Goal: Task Accomplishment & Management: Manage account settings

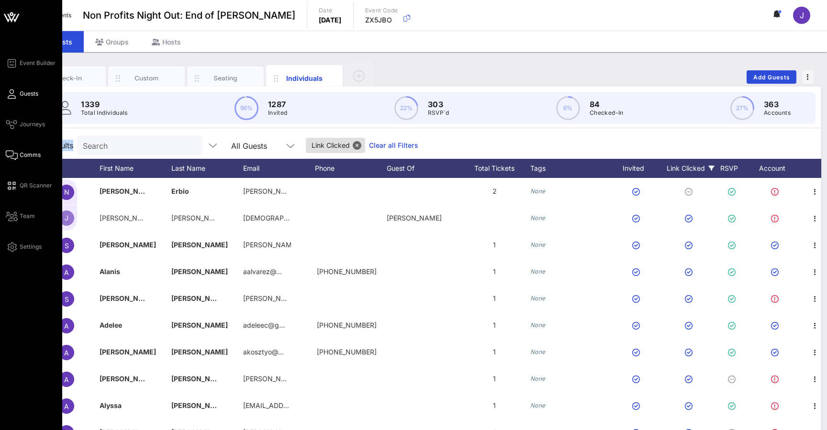
click at [12, 156] on icon at bounding box center [12, 155] width 12 height 1
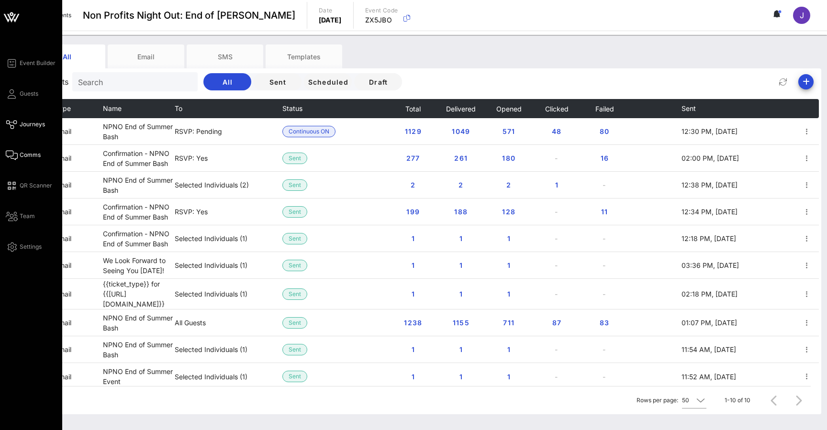
click at [14, 125] on icon at bounding box center [12, 124] width 12 height 1
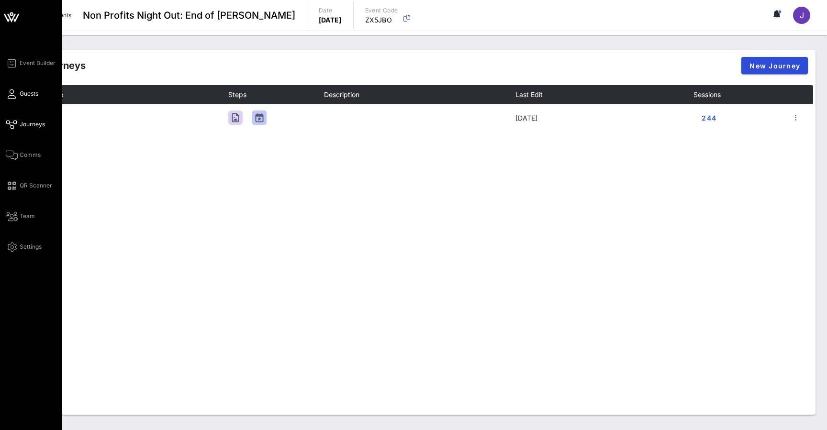
click at [12, 93] on icon at bounding box center [12, 93] width 12 height 1
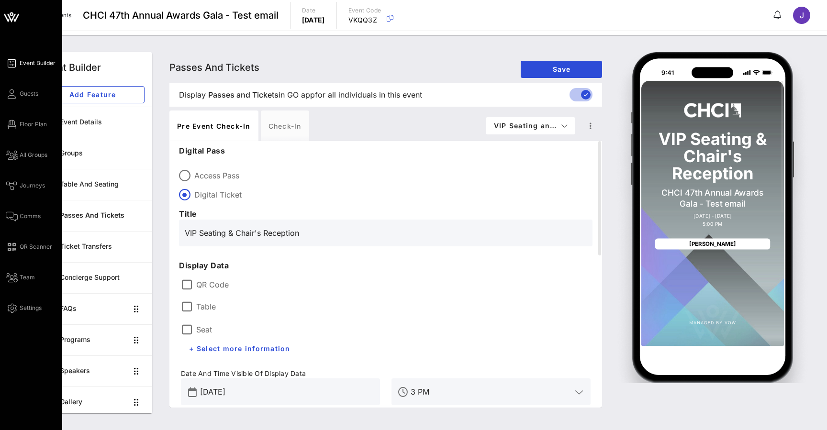
click at [18, 65] on link "Event Builder" at bounding box center [31, 62] width 50 height 11
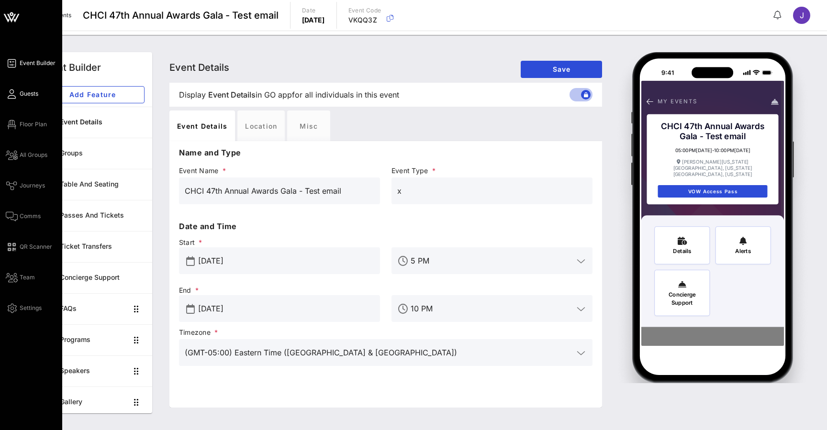
click at [18, 97] on link "Guests" at bounding box center [22, 93] width 33 height 11
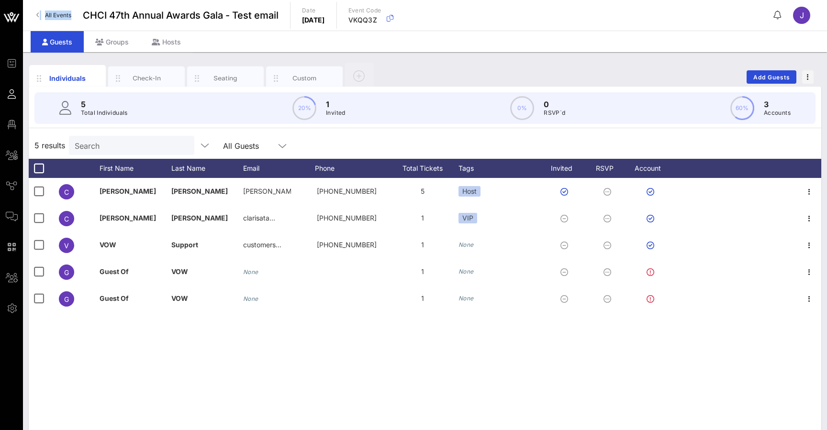
click at [42, 14] on link "All Events" at bounding box center [54, 15] width 46 height 15
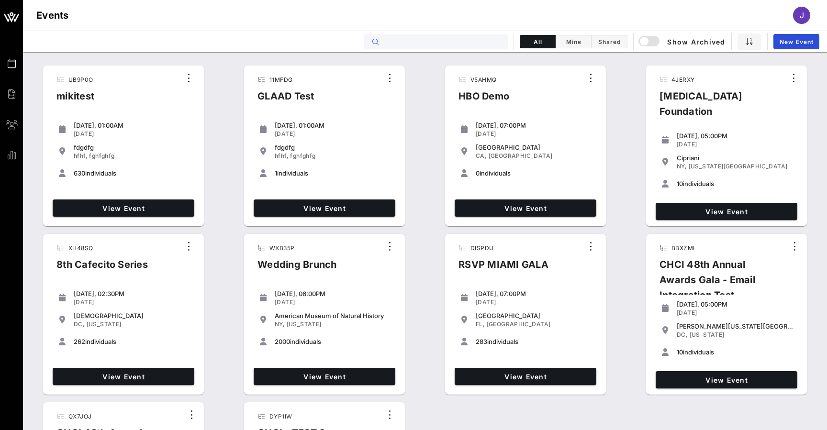
click at [472, 42] on input "text" at bounding box center [442, 41] width 119 height 12
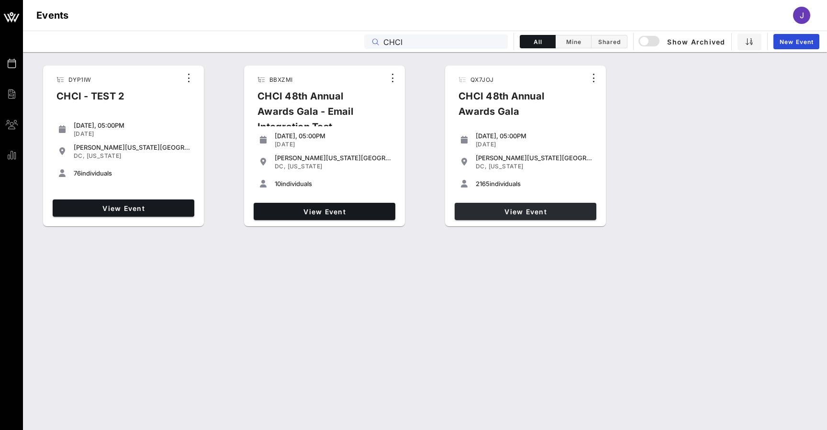
type input "CHCI"
click at [509, 216] on link "View Event" at bounding box center [526, 211] width 142 height 17
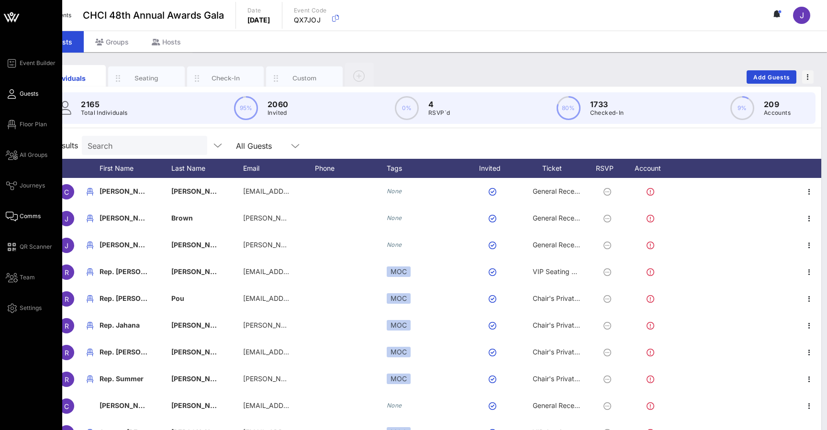
click at [18, 214] on link "Comms" at bounding box center [23, 216] width 35 height 11
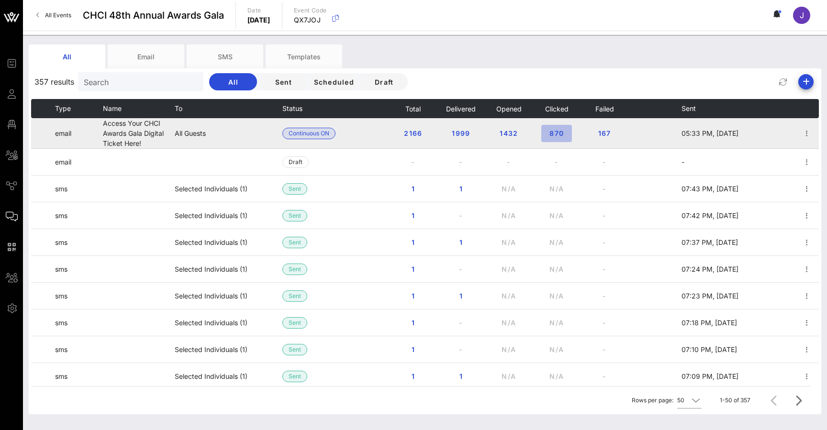
click at [560, 134] on span "870" at bounding box center [556, 133] width 15 height 8
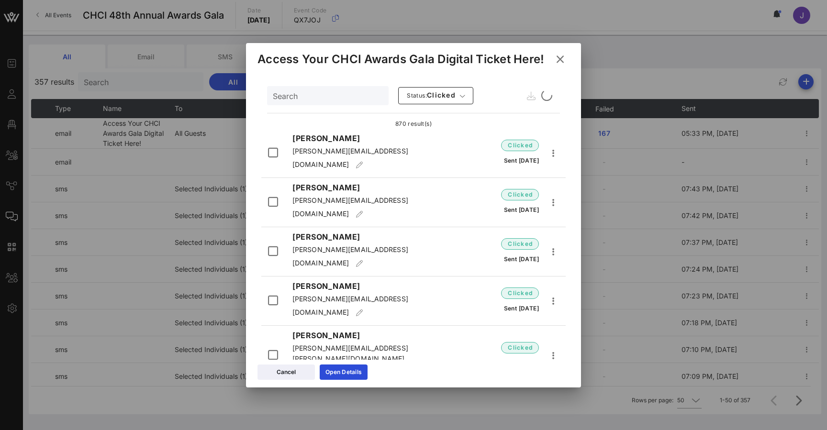
click at [589, 77] on div at bounding box center [413, 215] width 827 height 430
click at [561, 58] on icon at bounding box center [560, 59] width 13 height 11
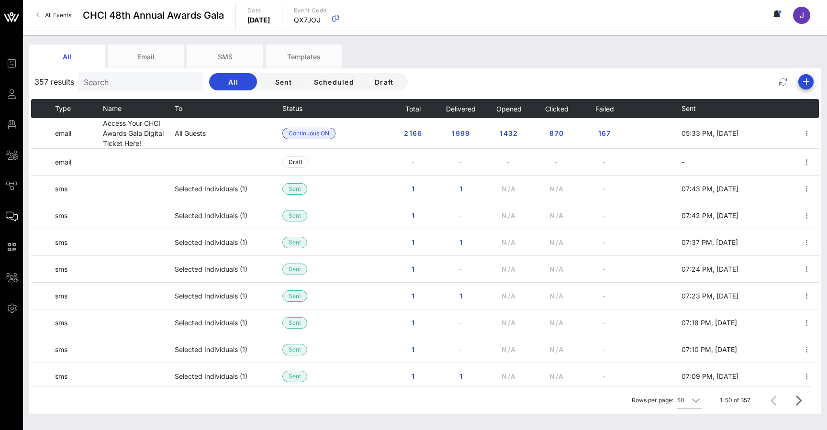
click at [561, 57] on div "All Email SMS Templates" at bounding box center [418, 57] width 778 height 24
click at [57, 19] on link "All Events" at bounding box center [54, 15] width 46 height 15
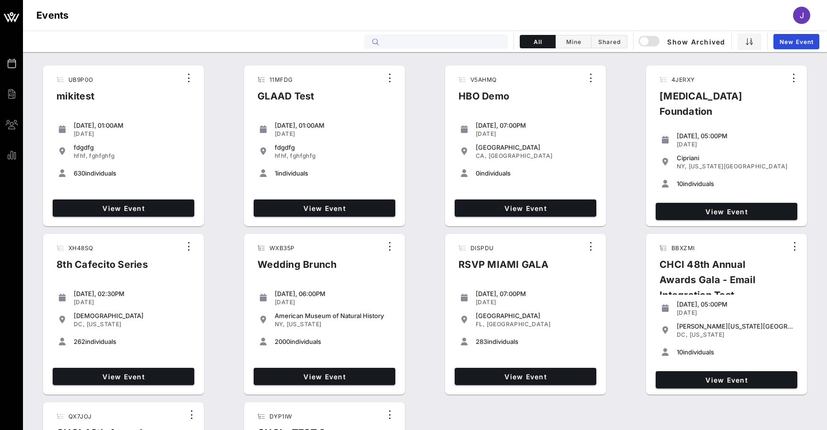
click at [416, 47] on input "text" at bounding box center [442, 41] width 119 height 12
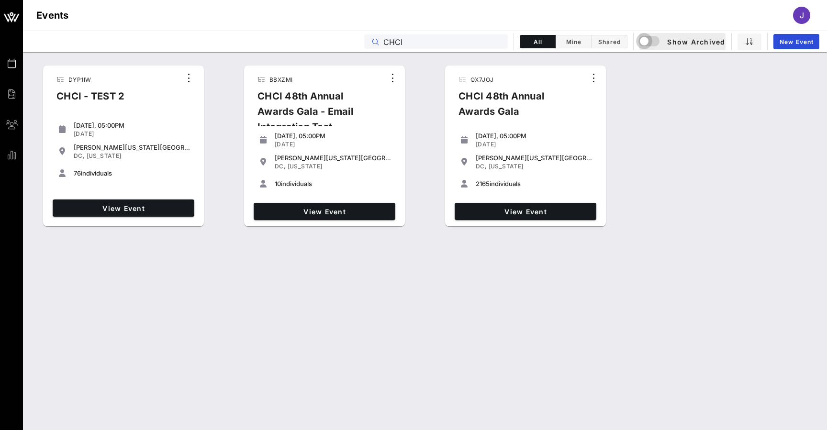
type input "CHCI"
click at [651, 36] on div "button" at bounding box center [644, 40] width 13 height 13
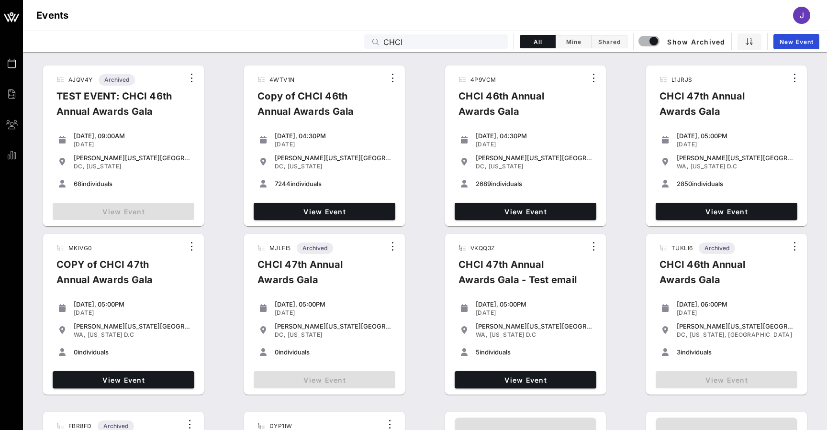
scroll to position [22, 0]
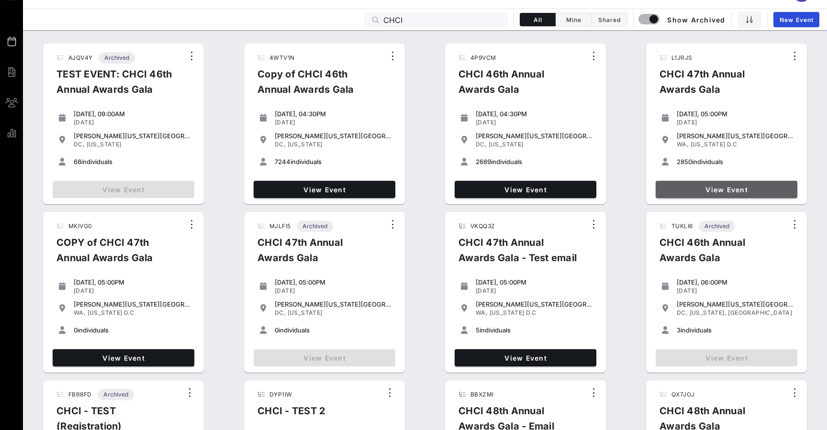
click at [722, 190] on span "View Event" at bounding box center [727, 190] width 134 height 8
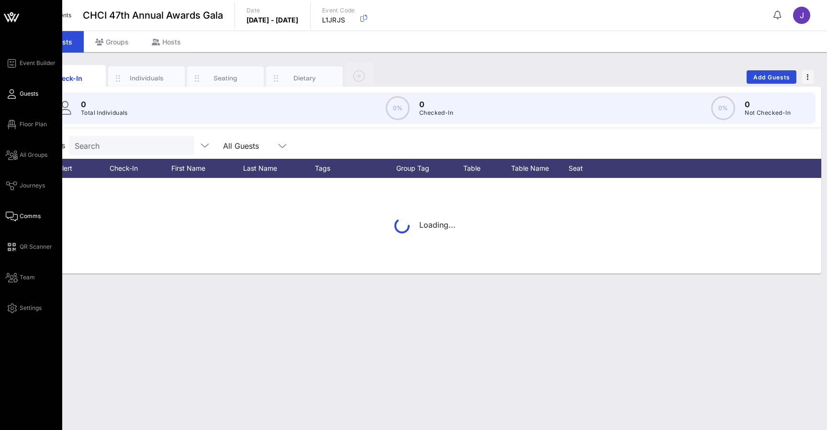
click at [19, 217] on link "Comms" at bounding box center [23, 216] width 35 height 11
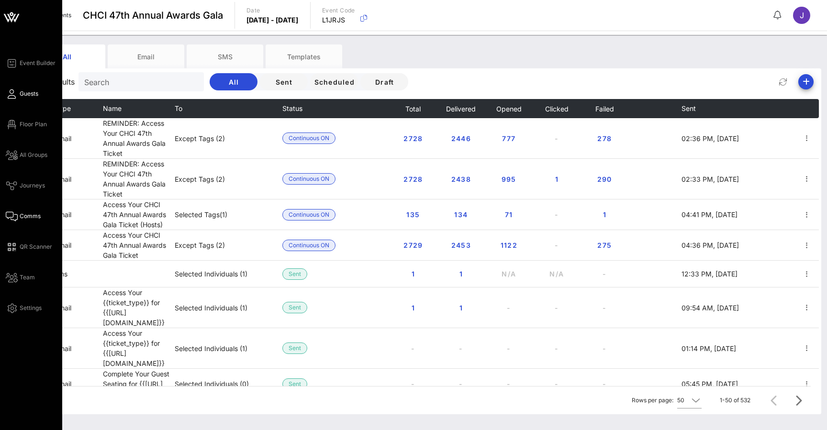
click at [15, 93] on icon at bounding box center [12, 93] width 12 height 1
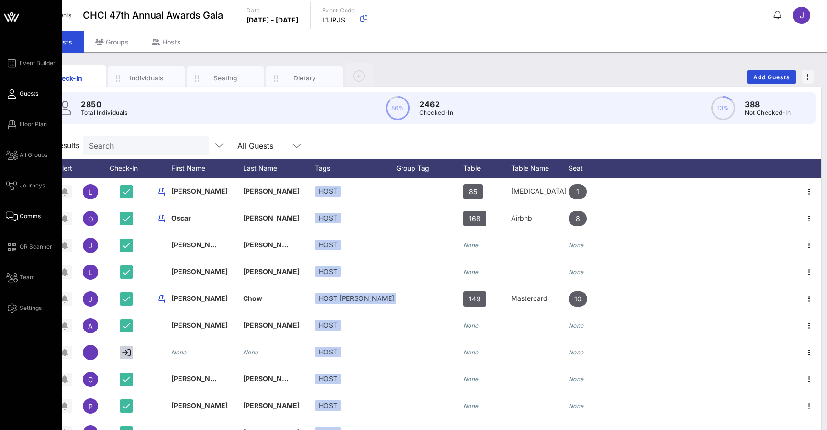
click at [17, 216] on icon at bounding box center [12, 216] width 12 height 1
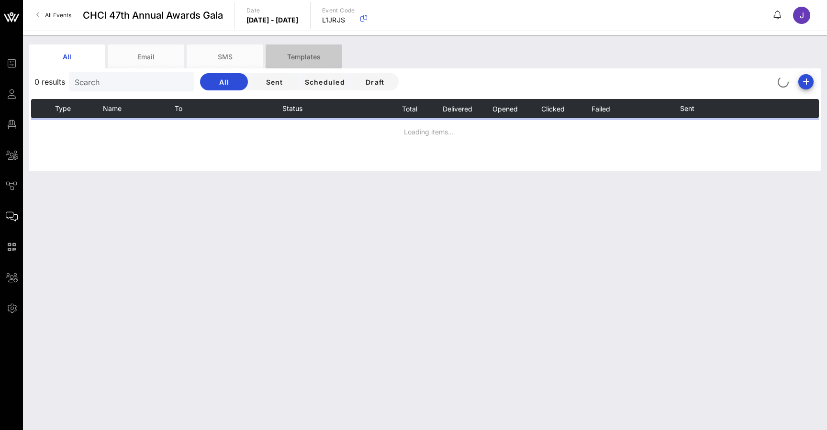
click at [290, 52] on div "Templates" at bounding box center [304, 57] width 77 height 24
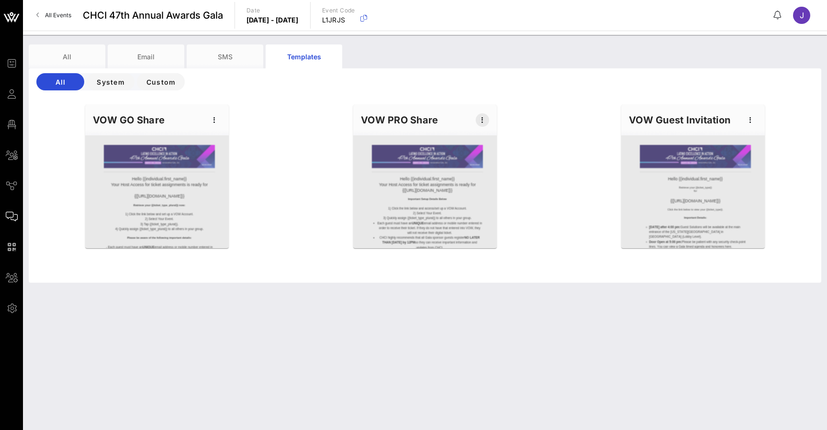
click at [485, 124] on icon "button" at bounding box center [482, 119] width 11 height 11
click at [495, 158] on div "Preview" at bounding box center [497, 156] width 24 height 8
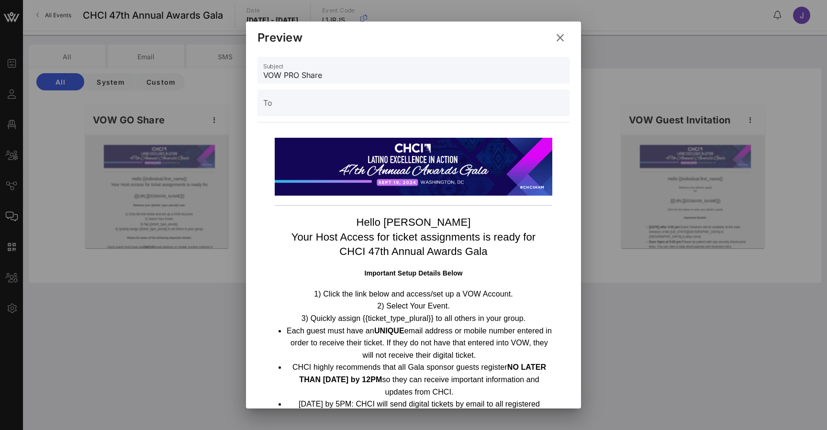
click at [556, 38] on icon at bounding box center [560, 37] width 13 height 11
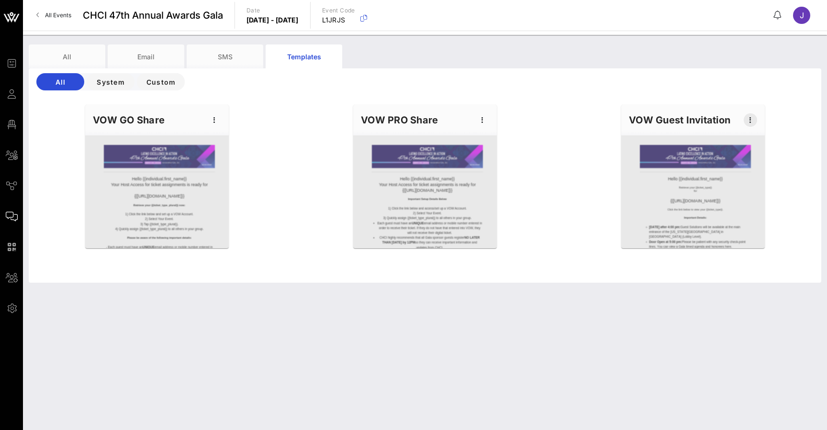
click at [752, 123] on icon "button" at bounding box center [750, 119] width 11 height 11
click at [767, 154] on div "Preview" at bounding box center [766, 156] width 24 height 8
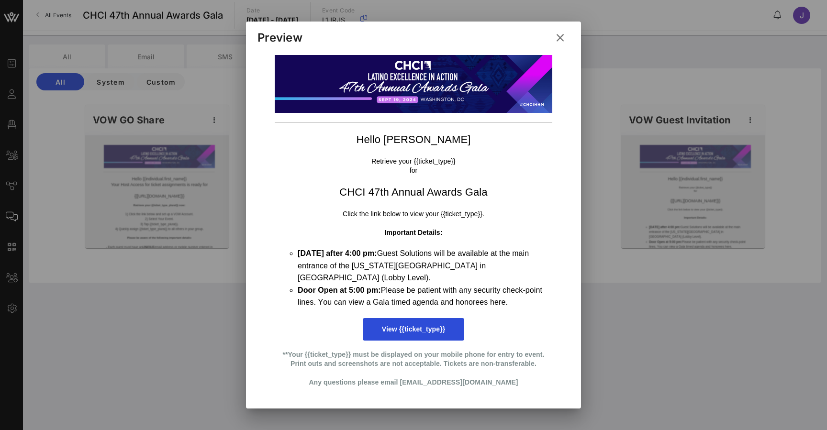
scroll to position [82, 0]
click at [563, 41] on icon at bounding box center [559, 38] width 13 height 12
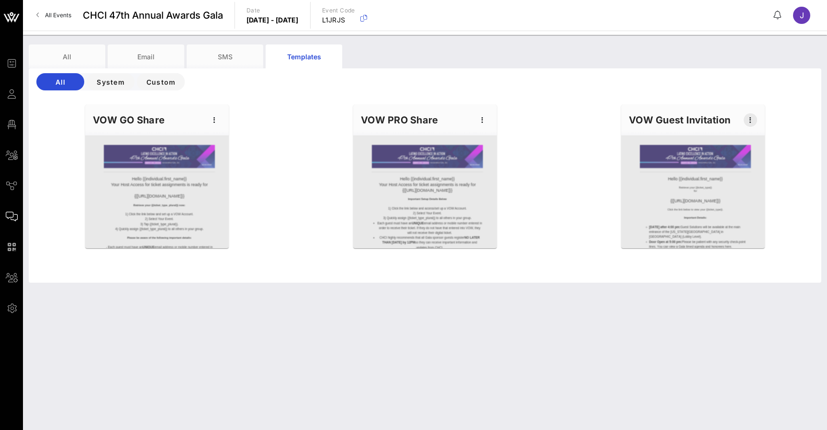
click at [755, 122] on icon "button" at bounding box center [750, 119] width 11 height 11
click at [757, 140] on div "Edit" at bounding box center [766, 137] width 24 height 8
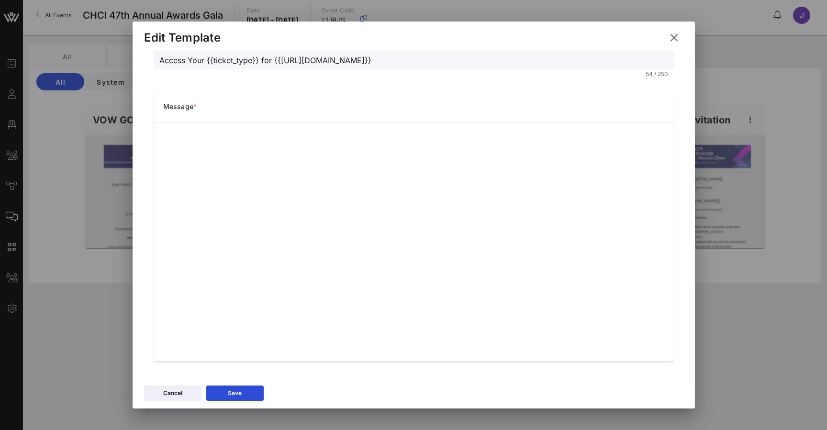
scroll to position [80, 0]
click at [675, 35] on icon at bounding box center [674, 37] width 13 height 11
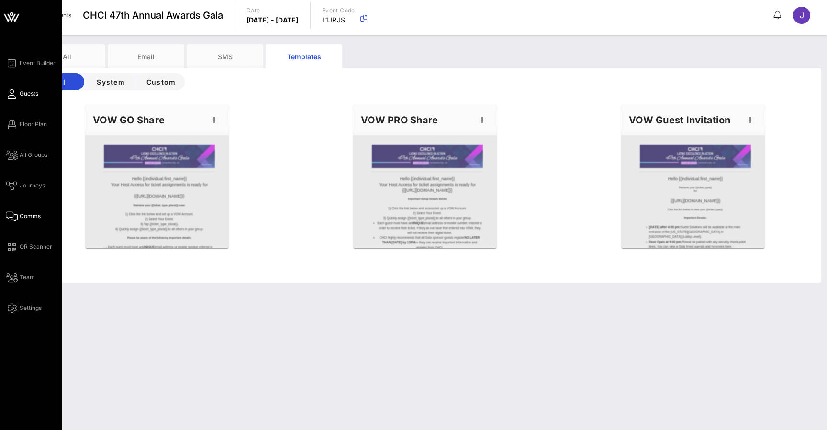
click at [15, 95] on icon at bounding box center [12, 93] width 12 height 1
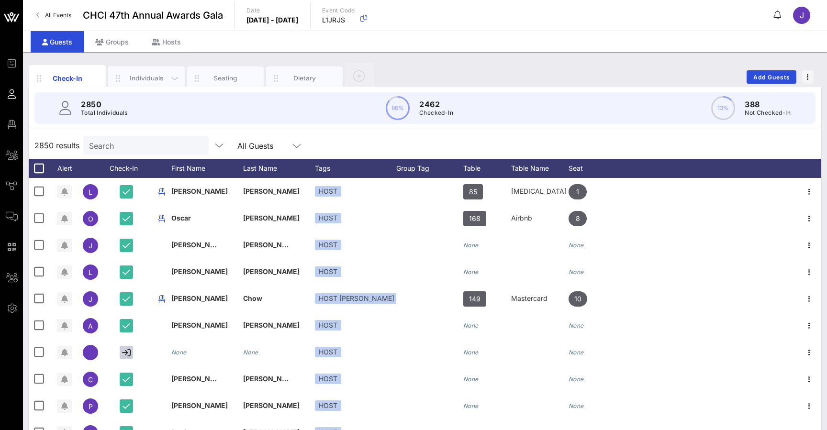
click at [160, 75] on div "Individuals" at bounding box center [146, 78] width 43 height 9
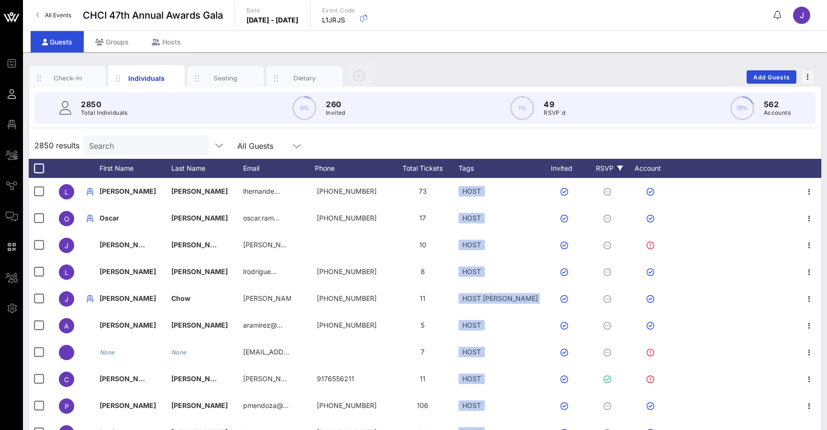
click at [609, 172] on div "RSVP" at bounding box center [610, 168] width 34 height 19
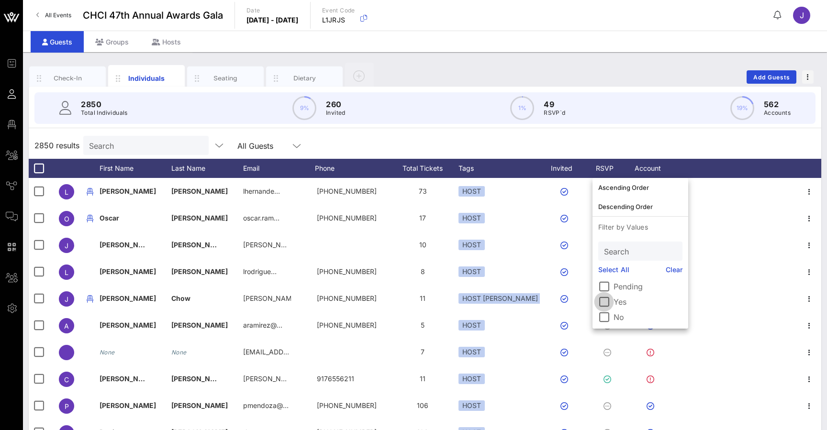
click at [611, 301] on div at bounding box center [604, 302] width 16 height 16
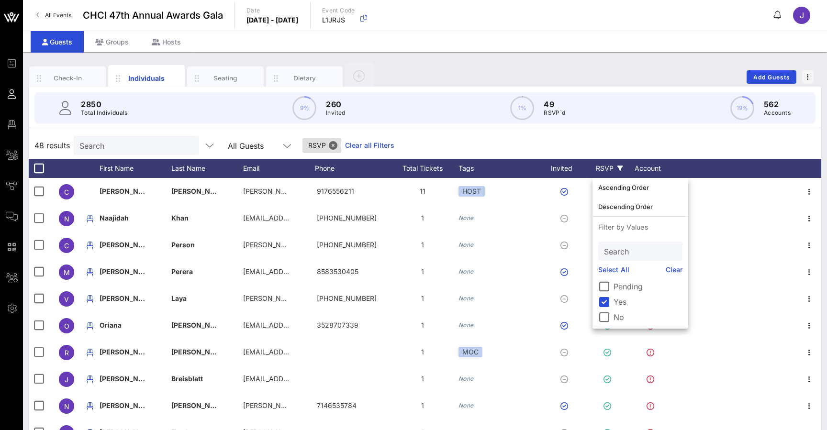
click at [640, 128] on div "2850 Total Individuals 9% 260 Invited 1% 49 RSVP`d 19% 562 Accounts" at bounding box center [425, 108] width 804 height 43
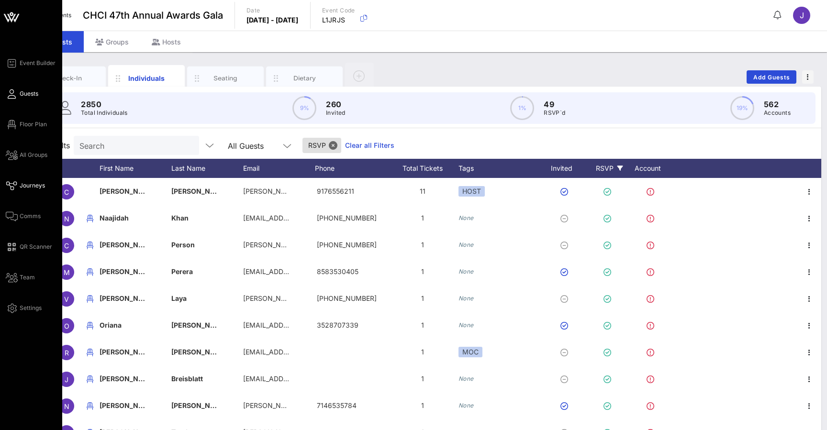
click at [27, 185] on span "Journeys" at bounding box center [32, 185] width 25 height 9
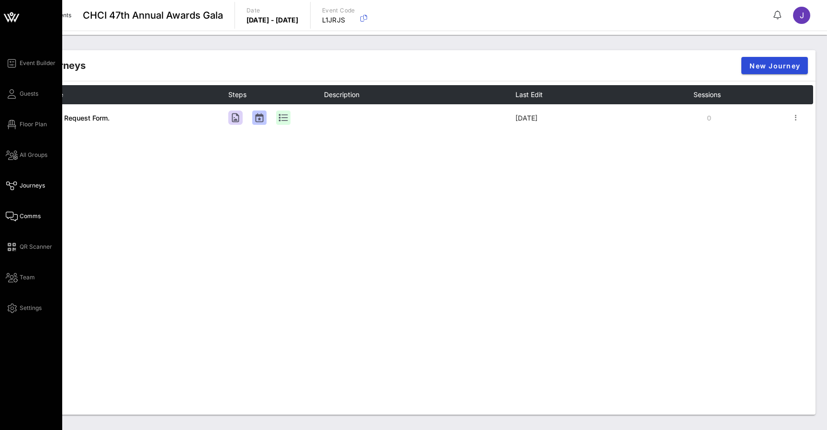
click at [22, 221] on link "Comms" at bounding box center [23, 216] width 35 height 11
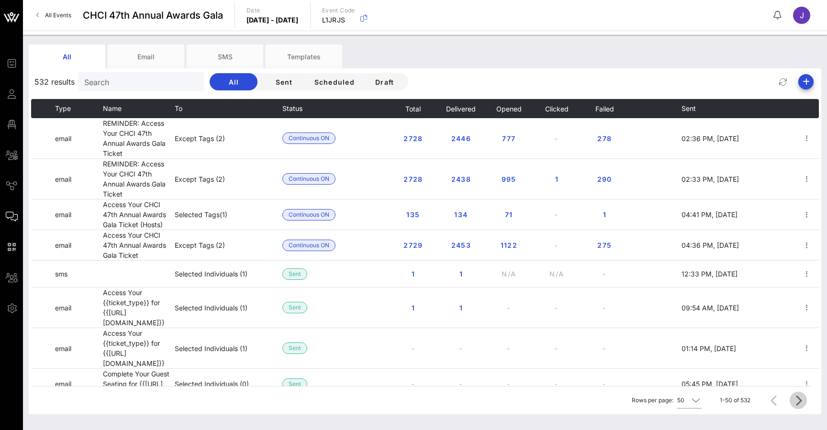
click at [801, 401] on icon "Next page" at bounding box center [798, 400] width 11 height 11
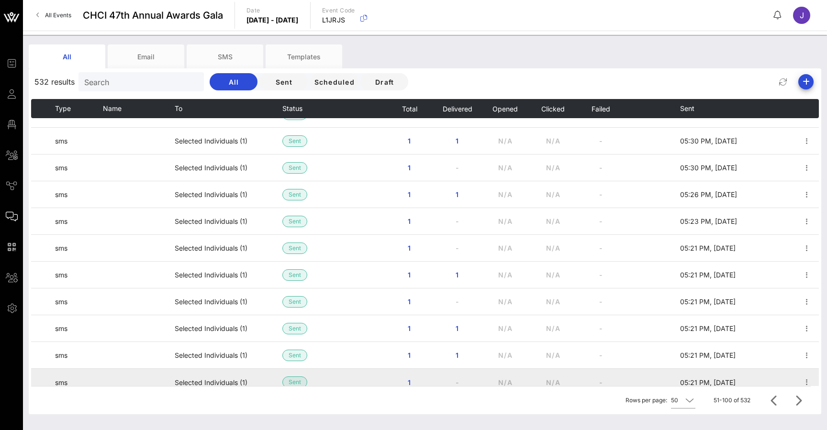
scroll to position [1080, 0]
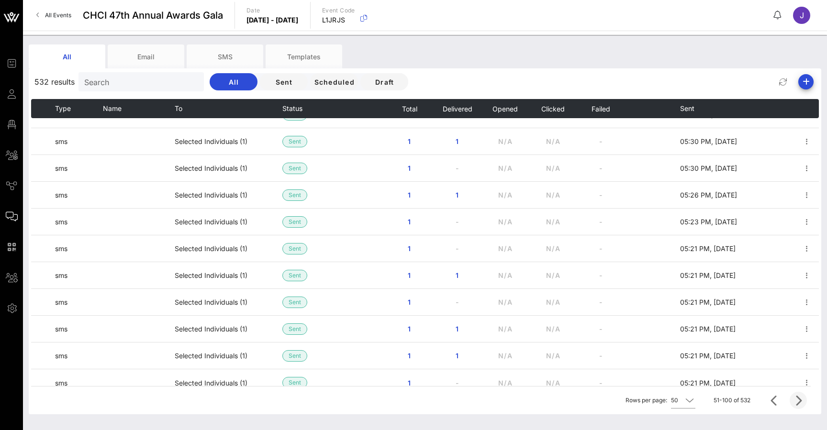
click at [798, 401] on icon "Next page" at bounding box center [798, 400] width 11 height 11
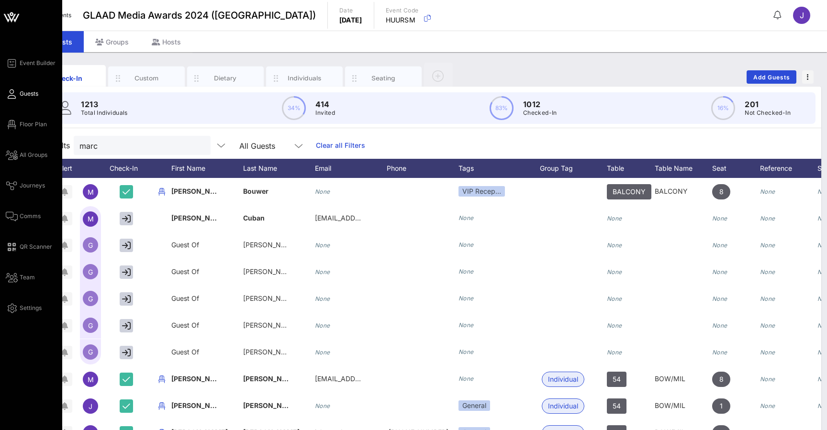
click at [15, 95] on icon at bounding box center [12, 93] width 12 height 1
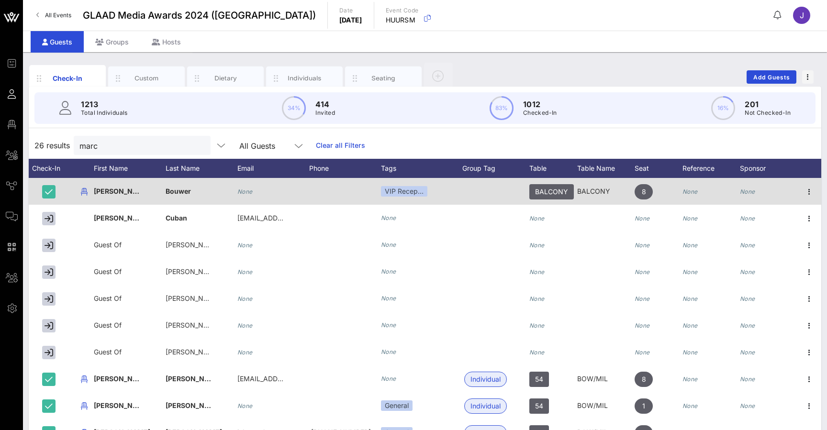
scroll to position [0, 78]
click at [811, 193] on icon "button" at bounding box center [809, 191] width 11 height 11
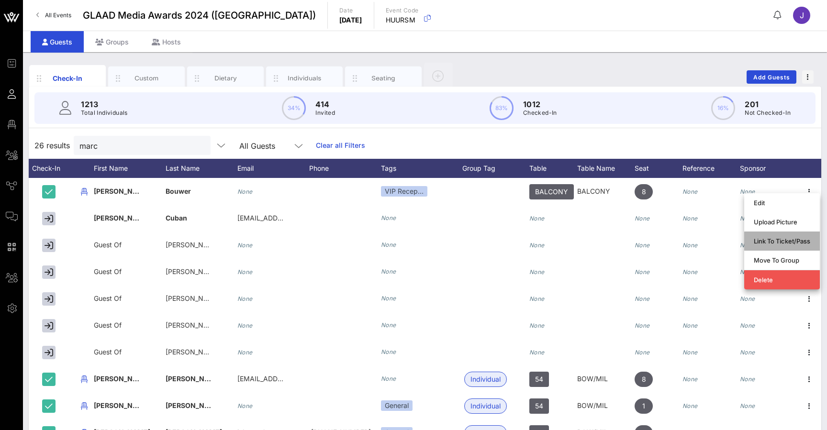
click at [784, 245] on div "Link To Ticket/Pass" at bounding box center [782, 241] width 56 height 8
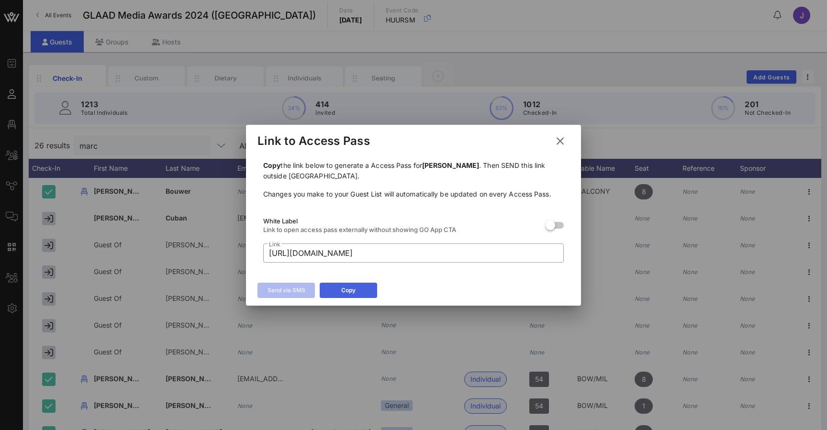
click at [351, 293] on div "Copy" at bounding box center [348, 291] width 14 height 10
click at [563, 143] on icon at bounding box center [560, 141] width 17 height 16
